Goal: Task Accomplishment & Management: Manage account settings

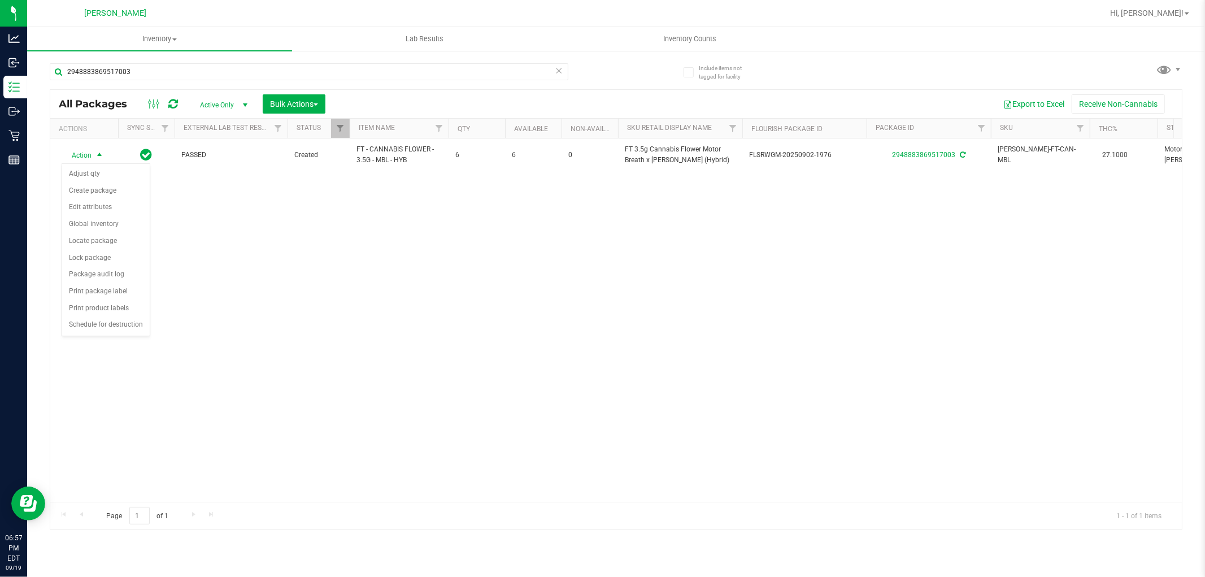
click at [295, 363] on div "Action Action Adjust qty Create package Edit attributes Global inventory Locate…" at bounding box center [616, 319] width 1132 height 363
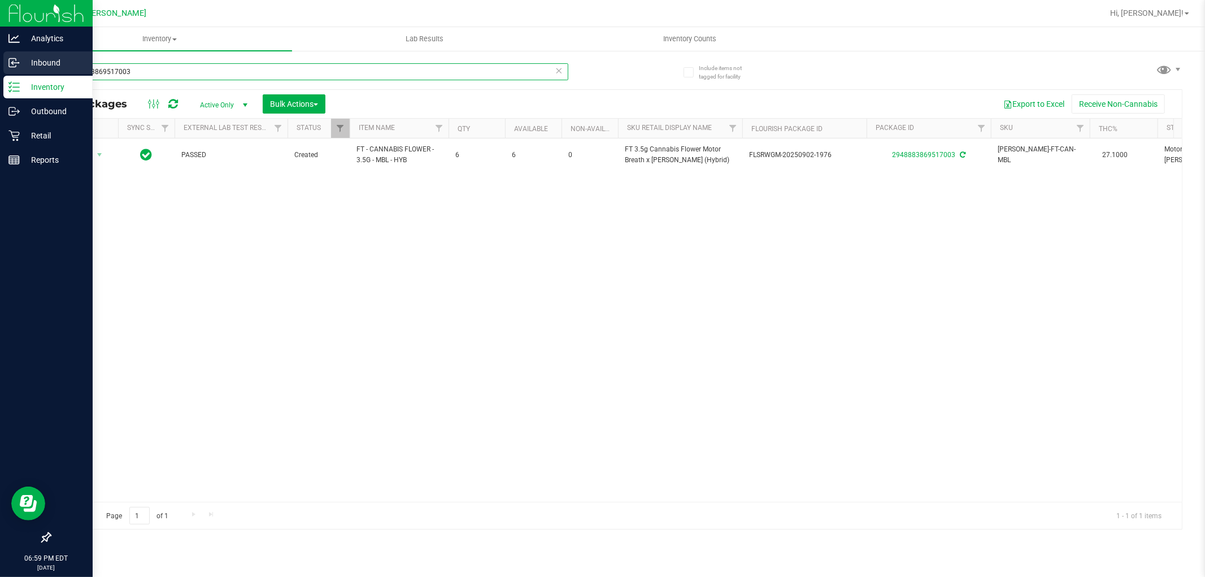
drag, startPoint x: 149, startPoint y: 76, endPoint x: 0, endPoint y: 74, distance: 149.1
click at [0, 74] on div "Analytics Inbound Inventory Outbound Retail Reports 06:59 PM EDT [DATE] 09/19 […" at bounding box center [602, 288] width 1205 height 577
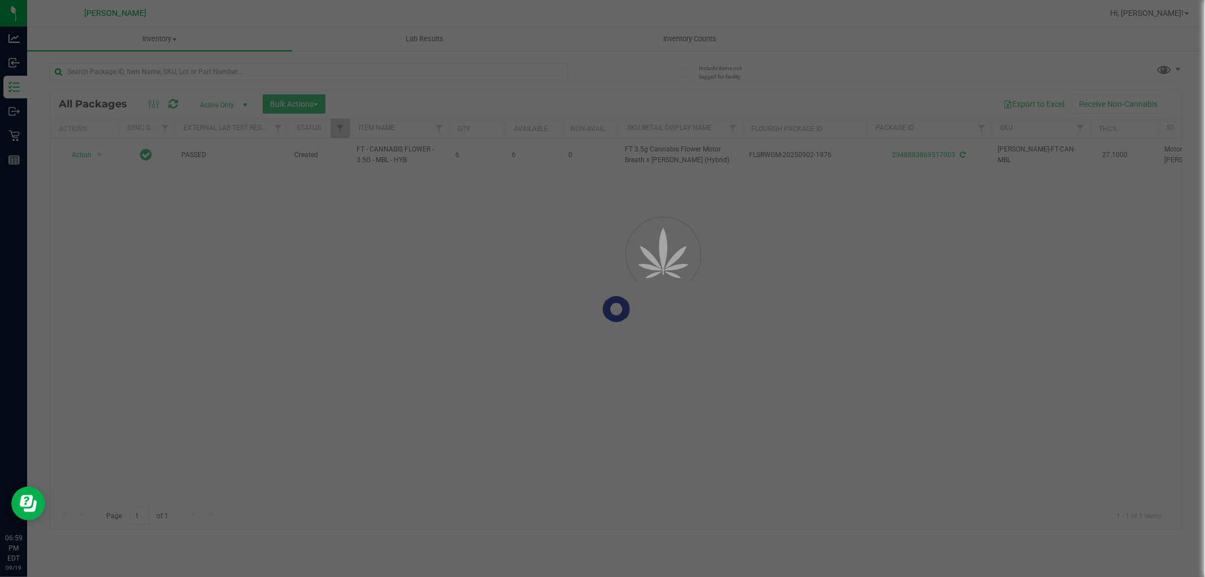
click at [1145, 12] on div at bounding box center [602, 288] width 1205 height 577
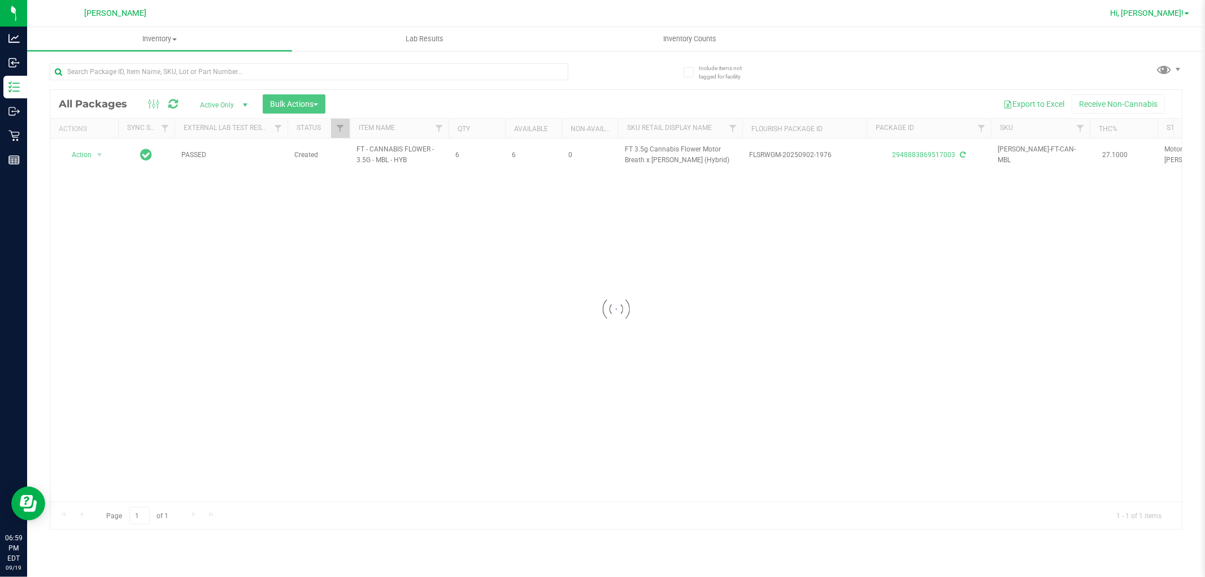
click at [1172, 10] on span "Hi, [PERSON_NAME]!" at bounding box center [1146, 12] width 73 height 9
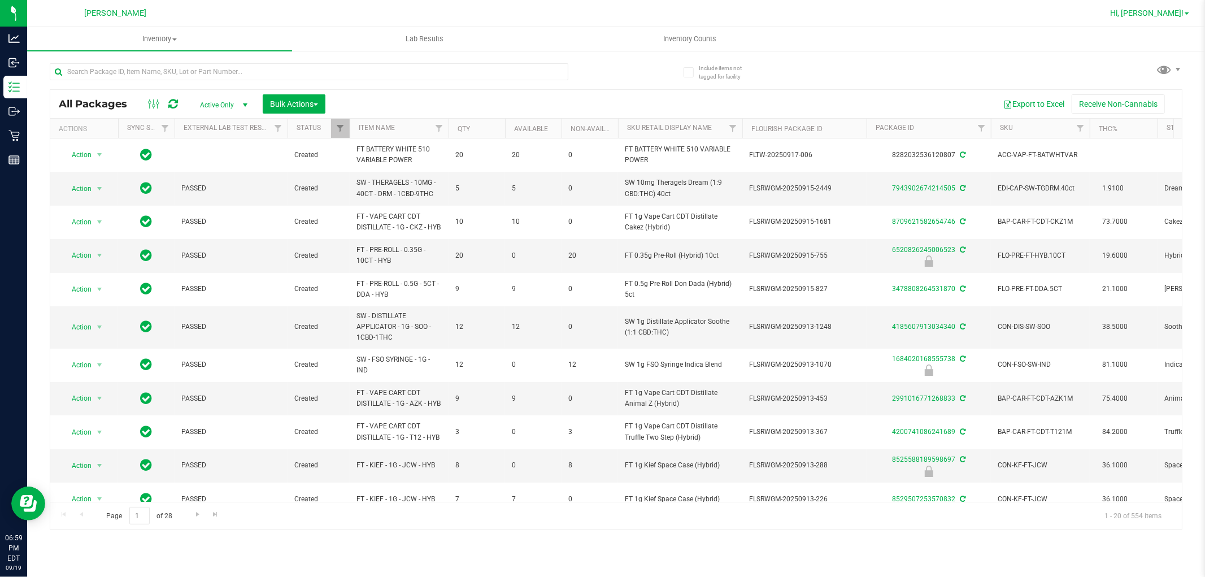
click at [1167, 14] on span "Hi, [PERSON_NAME]!" at bounding box center [1146, 12] width 73 height 9
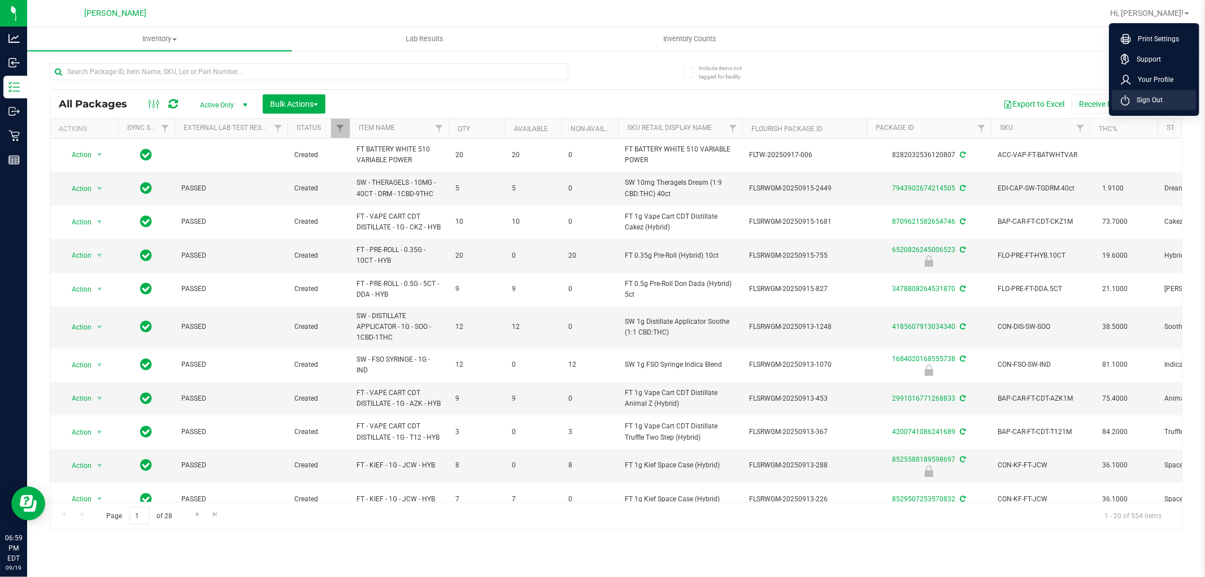
click at [1150, 99] on span "Sign Out" at bounding box center [1146, 99] width 33 height 11
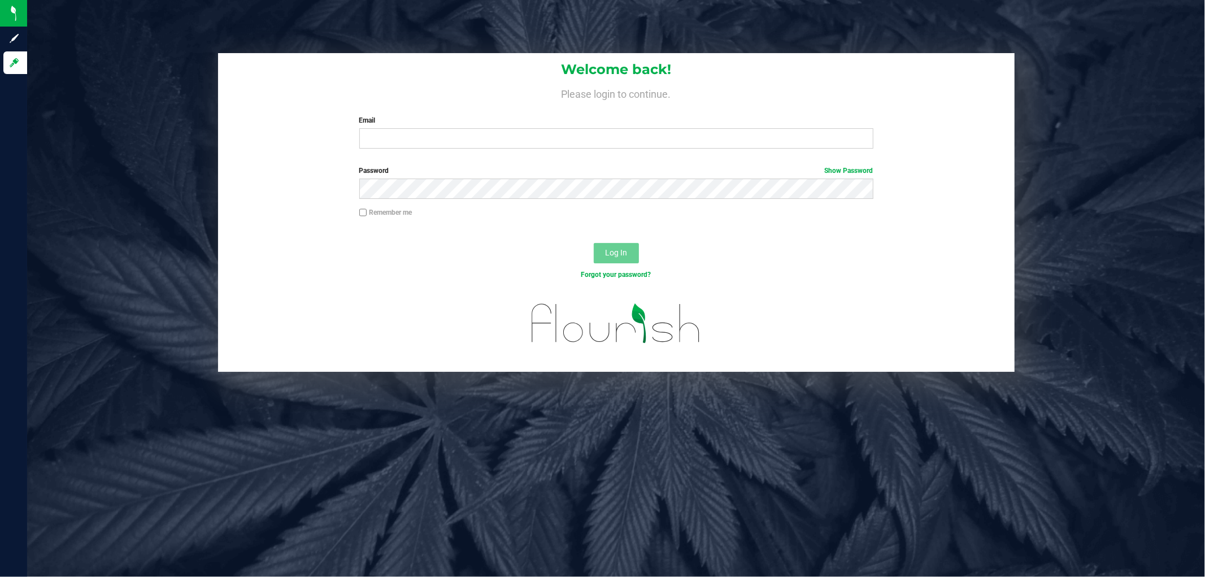
click at [552, 125] on label "Email" at bounding box center [616, 120] width 514 height 10
click at [552, 128] on input "Email" at bounding box center [616, 138] width 514 height 20
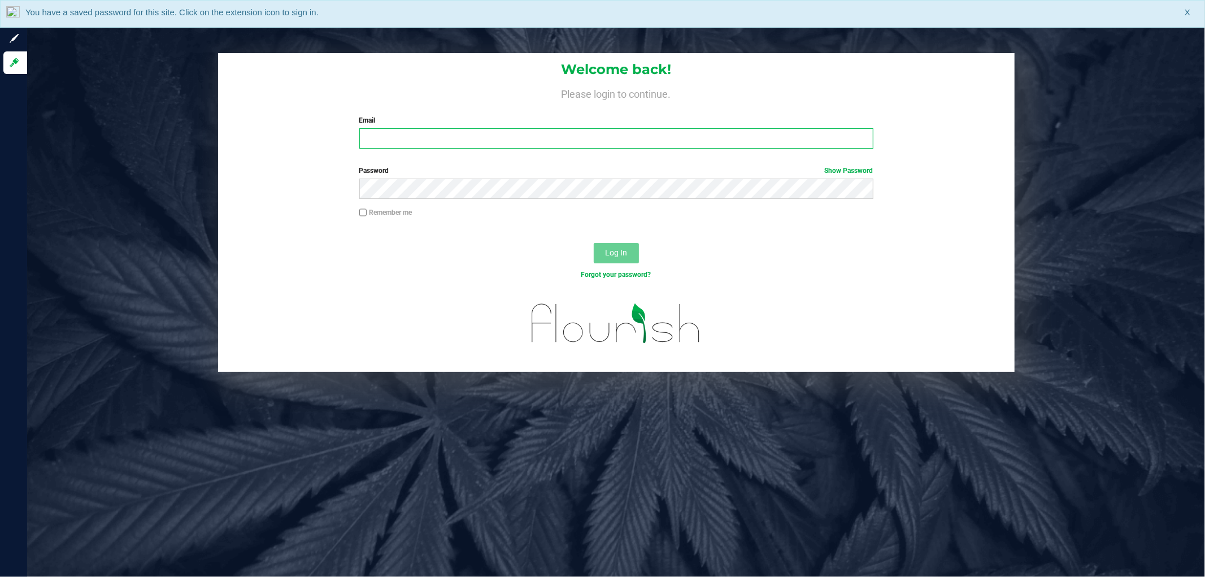
click at [549, 138] on input "Email" at bounding box center [616, 138] width 514 height 20
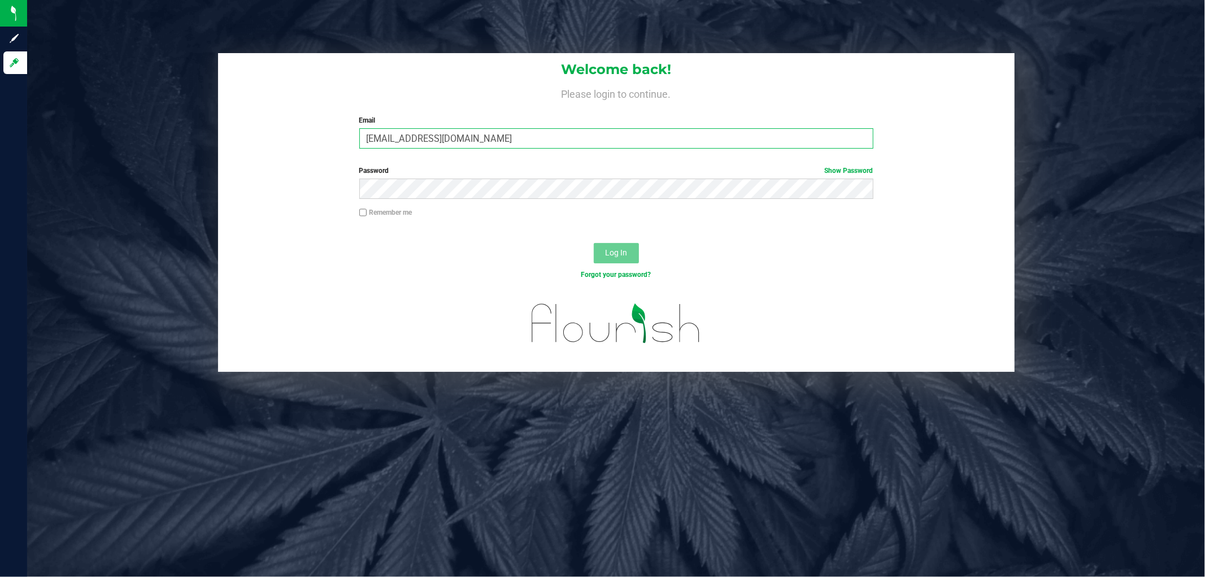
type input "[EMAIL_ADDRESS][DOMAIN_NAME]"
click at [594, 243] on button "Log In" at bounding box center [616, 253] width 45 height 20
